Goal: Information Seeking & Learning: Check status

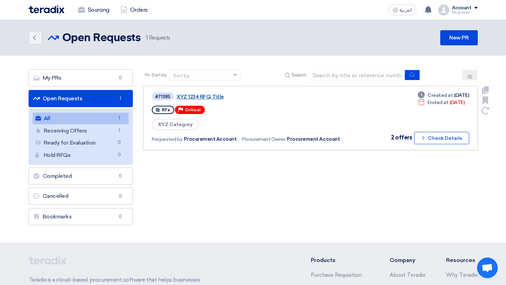
click at [207, 94] on link "XYZ 1234 RFQ Title" at bounding box center [262, 97] width 172 height 6
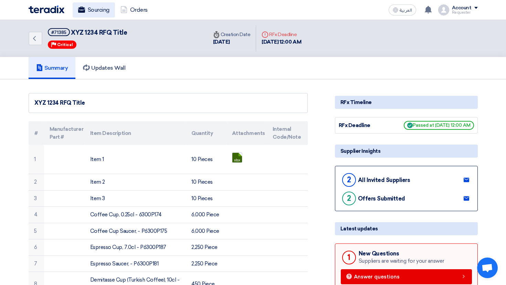
click at [102, 9] on link "Sourcing" at bounding box center [94, 9] width 42 height 15
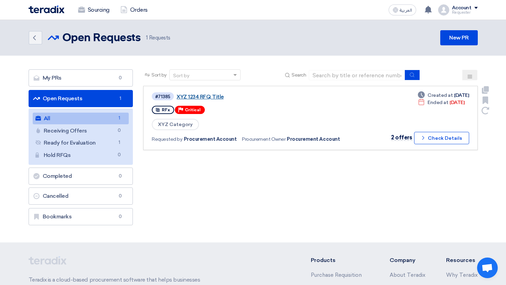
click at [206, 95] on link "XYZ 1234 RFQ Title" at bounding box center [262, 97] width 172 height 6
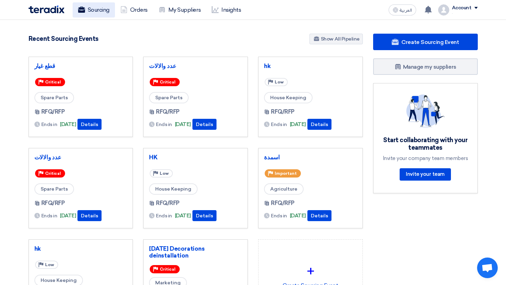
click at [88, 12] on link "Sourcing" at bounding box center [94, 9] width 42 height 15
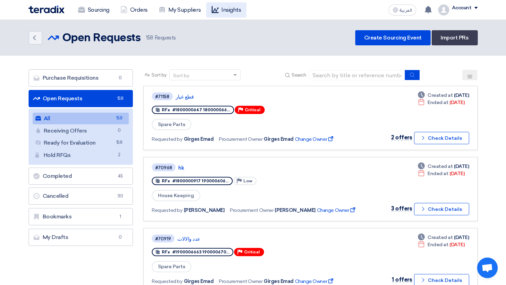
click at [235, 14] on link "Insights" at bounding box center [226, 9] width 40 height 15
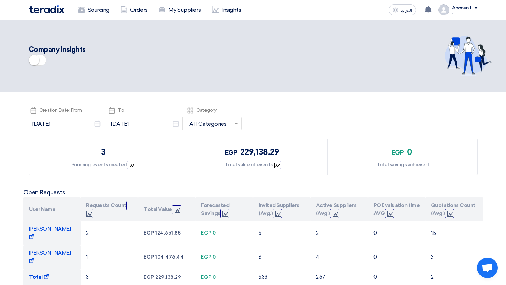
click at [38, 63] on span at bounding box center [38, 60] width 18 height 11
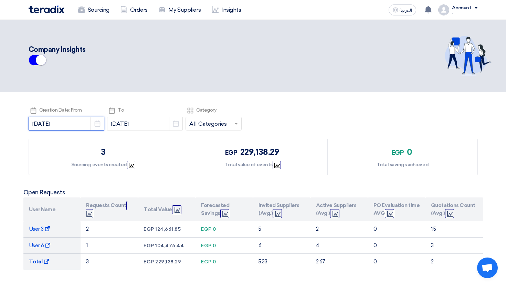
click at [72, 122] on input "2025-08-01" at bounding box center [67, 124] width 76 height 14
select select "8"
select select "2025"
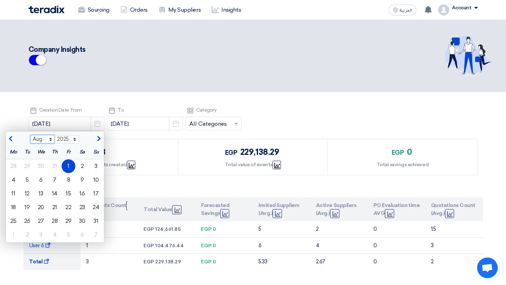
click at [40, 139] on select "Jan Feb Mar Apr May Jun Jul Aug Sep Oct Nov Dec" at bounding box center [42, 139] width 24 height 9
select select "1"
click at [30, 135] on select "Jan Feb Mar Apr May Jun Jul Aug Sep Oct Nov Dec" at bounding box center [42, 139] width 24 height 9
click at [35, 163] on div "1" at bounding box center [41, 167] width 14 height 14
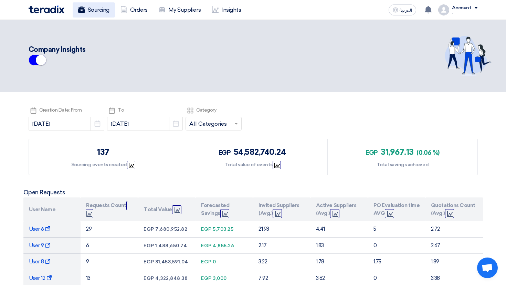
click at [93, 10] on link "Sourcing" at bounding box center [94, 9] width 42 height 15
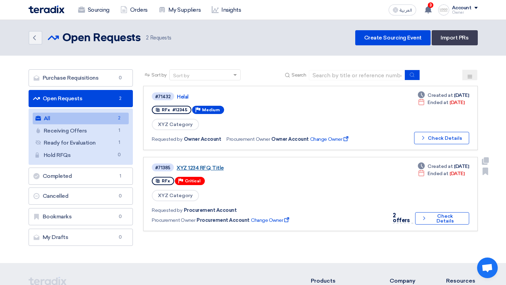
click at [208, 170] on link "XYZ 1234 RFQ Title" at bounding box center [262, 168] width 172 height 6
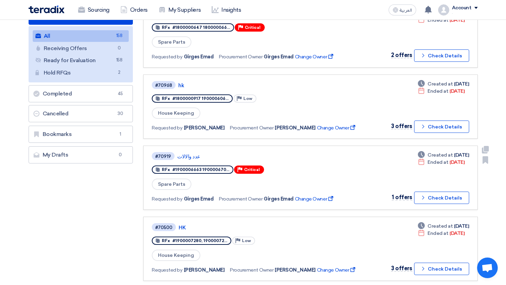
scroll to position [86, 0]
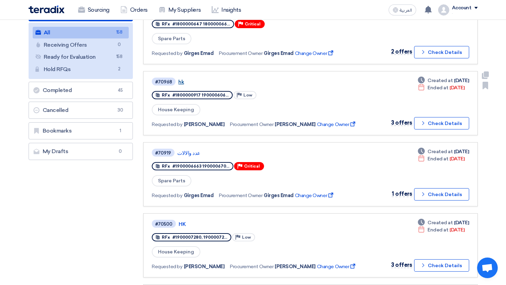
click at [182, 81] on link "hk" at bounding box center [264, 82] width 172 height 6
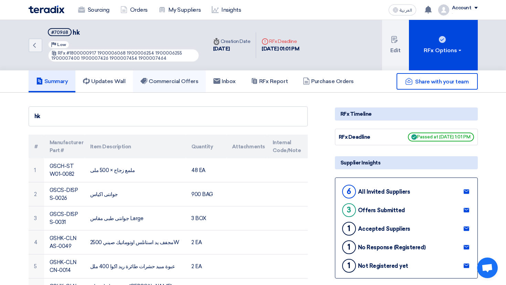
click at [155, 85] on link "Commercial Offers" at bounding box center [169, 82] width 73 height 22
